Goal: Navigation & Orientation: Find specific page/section

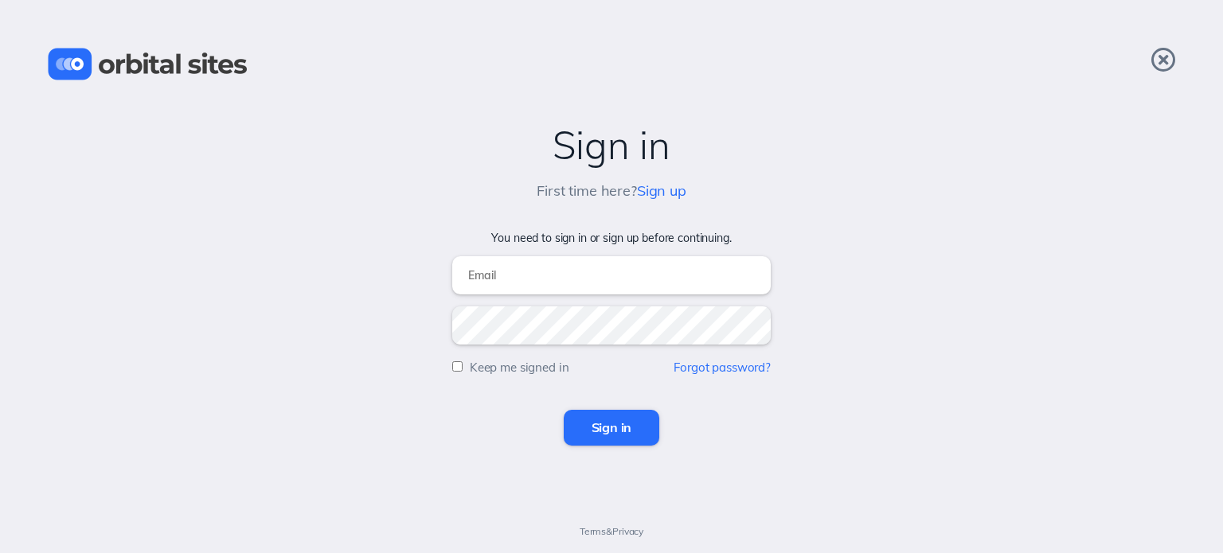
type input "[PERSON_NAME][EMAIL_ADDRESS][DOMAIN_NAME]"
click at [610, 431] on input "Sign in" at bounding box center [612, 427] width 96 height 35
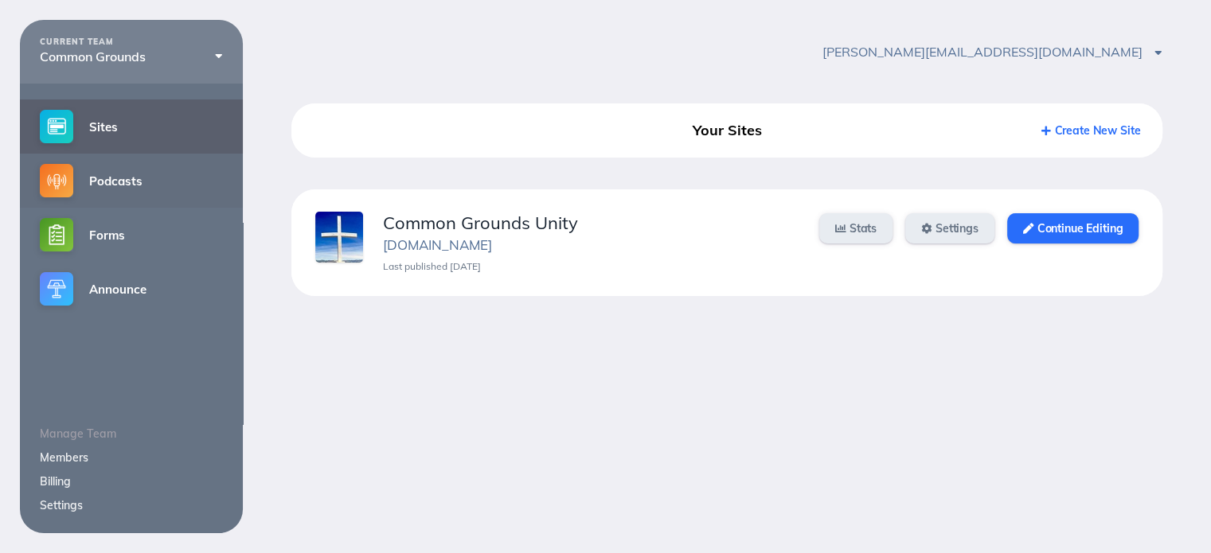
click at [77, 190] on link "Podcasts" at bounding box center [131, 181] width 223 height 54
